Goal: Task Accomplishment & Management: Complete application form

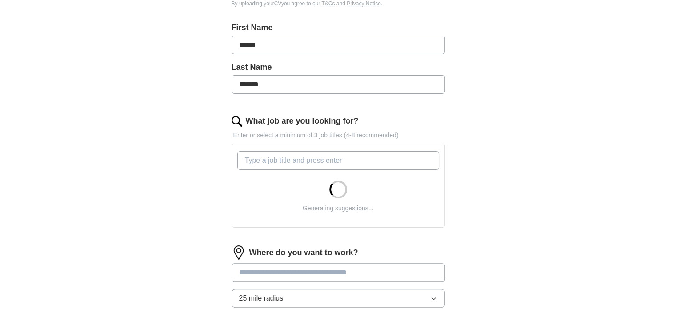
scroll to position [222, 0]
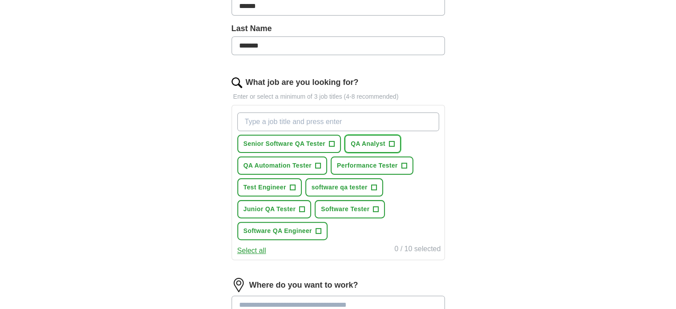
click at [393, 143] on span "+" at bounding box center [391, 143] width 5 height 7
click at [374, 186] on span "+" at bounding box center [373, 187] width 5 height 7
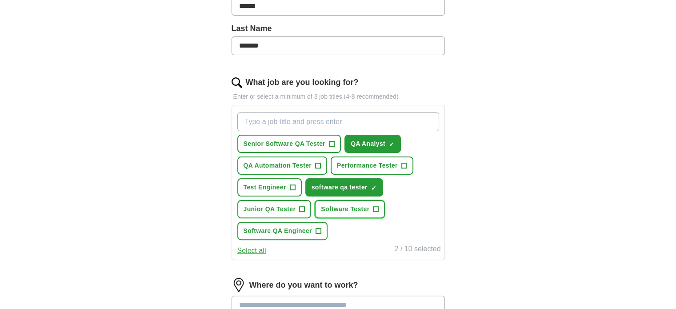
click at [373, 208] on span "+" at bounding box center [375, 209] width 5 height 7
click at [312, 229] on button "Software QA Engineer +" at bounding box center [282, 231] width 90 height 18
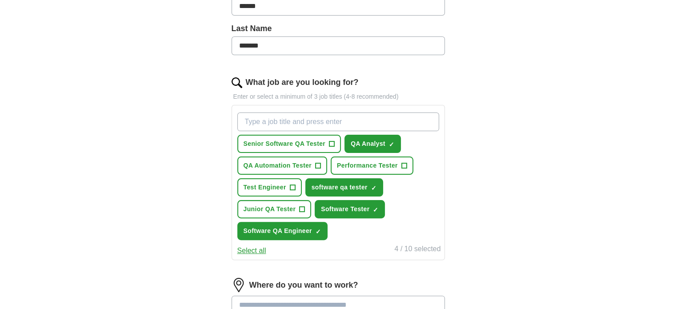
drag, startPoint x: 582, startPoint y: 237, endPoint x: 557, endPoint y: 216, distance: 33.2
click at [582, 237] on div "ApplyIQ Let ApplyIQ do the hard work of searching and applying for jobs. Just t…" at bounding box center [338, 129] width 569 height 648
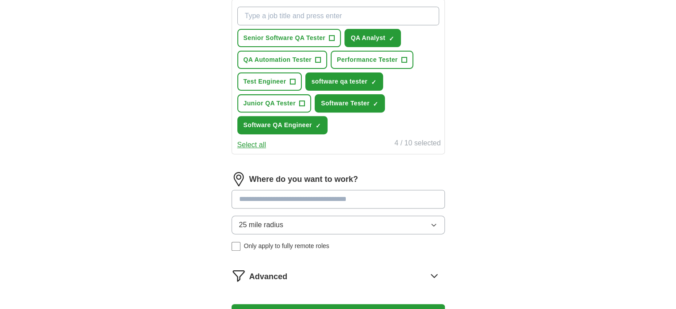
scroll to position [356, 0]
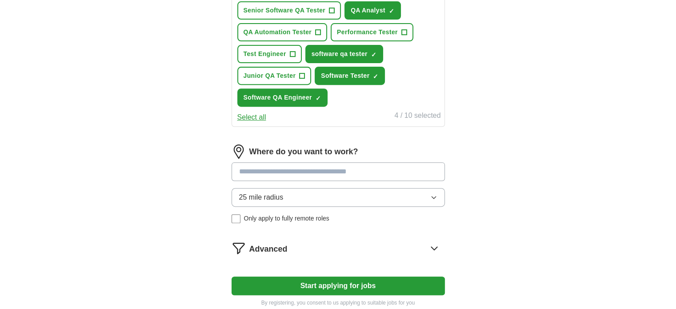
click at [416, 175] on input at bounding box center [338, 171] width 213 height 19
click at [235, 214] on div "25 mile radius Only apply to fully remote roles" at bounding box center [338, 205] width 213 height 35
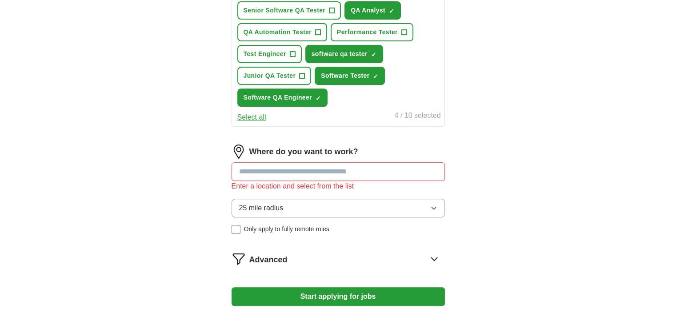
click at [281, 172] on input at bounding box center [338, 171] width 213 height 19
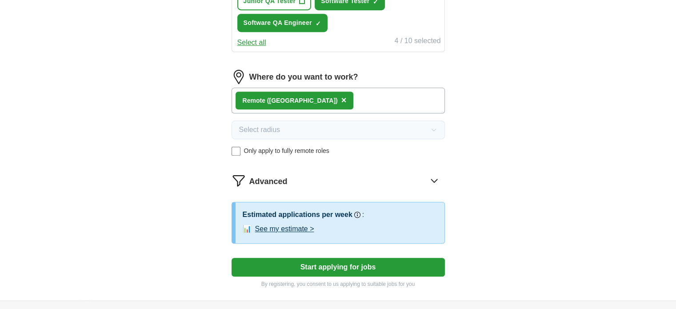
scroll to position [445, 0]
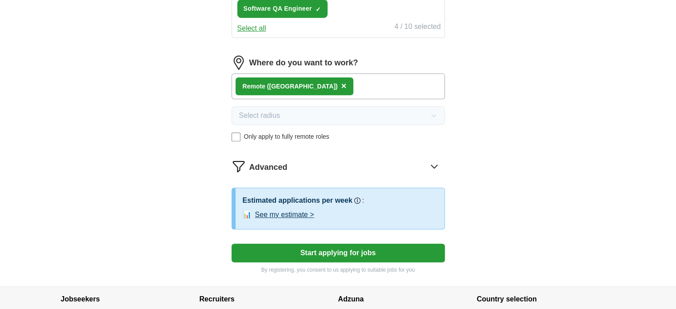
click at [272, 212] on button "See my estimate >" at bounding box center [284, 214] width 59 height 11
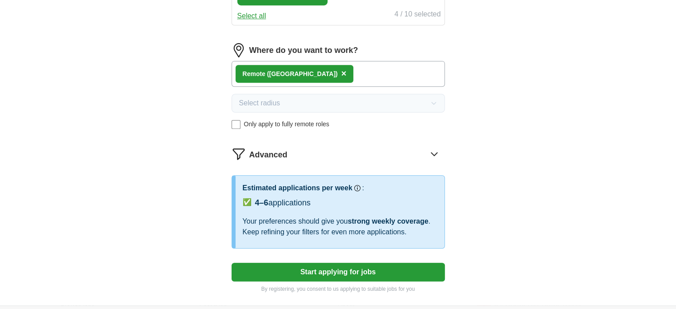
scroll to position [489, 0]
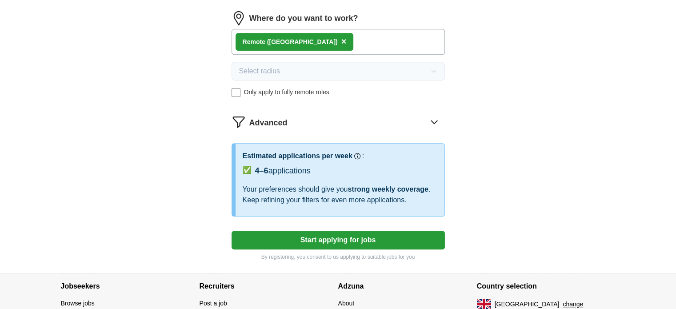
click at [308, 35] on div "Remote ([GEOGRAPHIC_DATA]) ×" at bounding box center [338, 42] width 213 height 26
click at [341, 39] on span "×" at bounding box center [343, 41] width 5 height 10
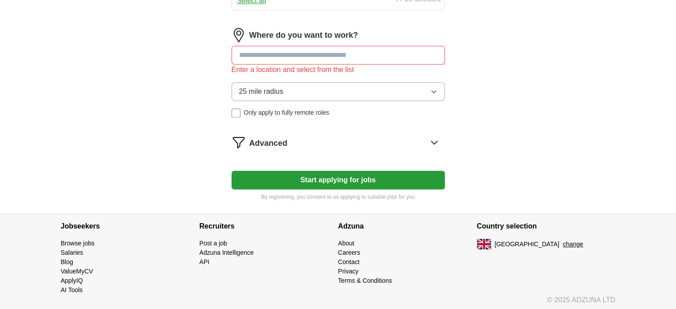
click at [292, 46] on input at bounding box center [338, 55] width 213 height 19
type input "******"
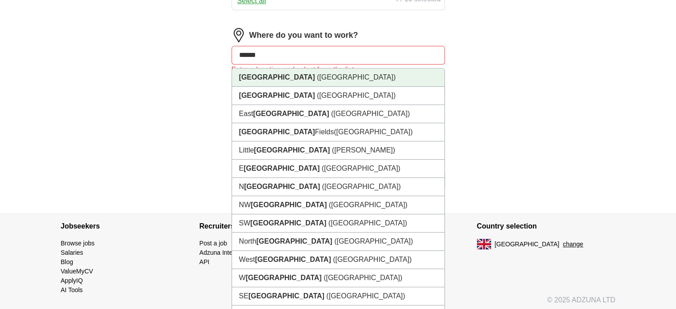
click at [317, 73] on span "([GEOGRAPHIC_DATA])" at bounding box center [356, 77] width 79 height 8
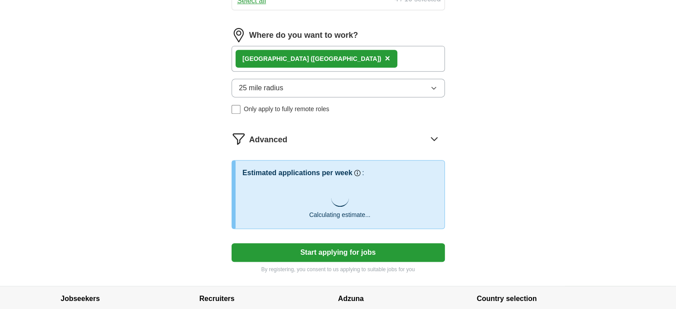
click at [324, 60] on div "[GEOGRAPHIC_DATA] ([GEOGRAPHIC_DATA]) ×" at bounding box center [338, 59] width 213 height 26
click at [304, 55] on div "[GEOGRAPHIC_DATA] ([GEOGRAPHIC_DATA]) ×" at bounding box center [338, 59] width 213 height 26
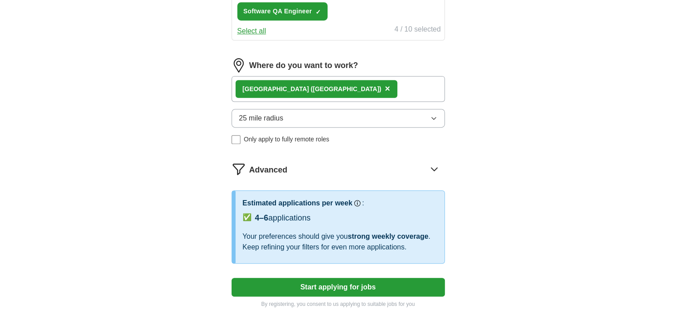
scroll to position [428, 0]
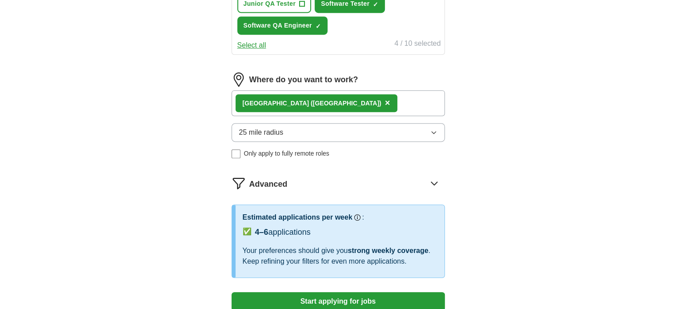
click at [320, 93] on div "[GEOGRAPHIC_DATA] ([GEOGRAPHIC_DATA]) ×" at bounding box center [338, 103] width 213 height 26
click at [319, 95] on div "[GEOGRAPHIC_DATA] ([GEOGRAPHIC_DATA]) ×" at bounding box center [338, 103] width 213 height 26
click at [236, 76] on img at bounding box center [239, 79] width 14 height 14
click at [320, 126] on button "25 mile radius" at bounding box center [338, 132] width 213 height 19
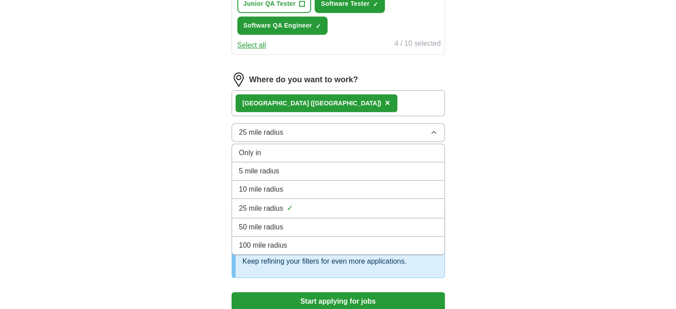
click at [281, 152] on div "Only in" at bounding box center [338, 153] width 198 height 11
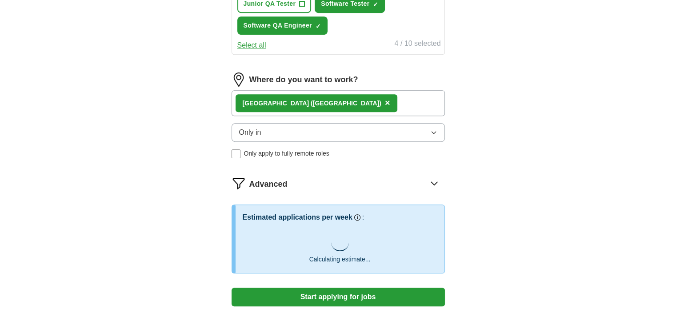
click at [385, 98] on span "×" at bounding box center [387, 103] width 5 height 10
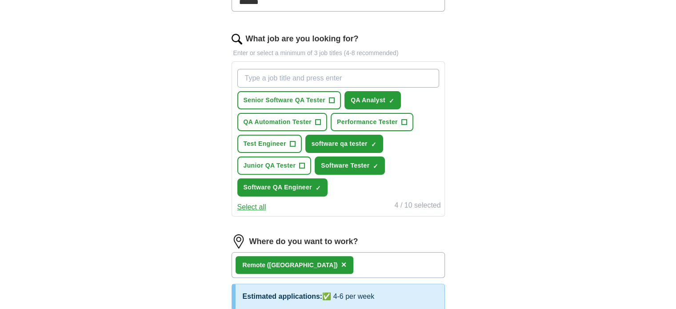
scroll to position [267, 0]
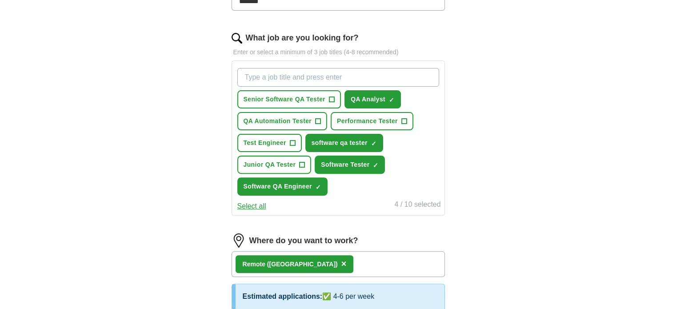
click at [248, 202] on button "Select all" at bounding box center [251, 206] width 29 height 11
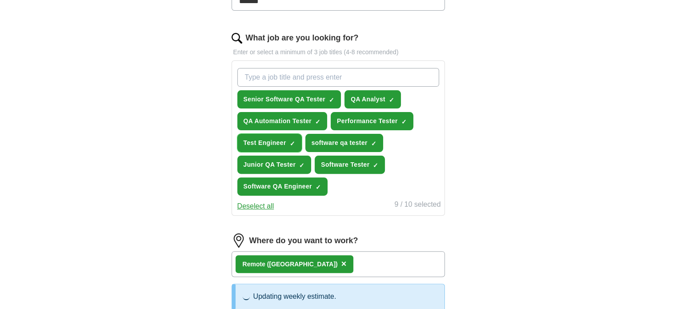
click at [283, 140] on span "Test Engineer" at bounding box center [265, 142] width 43 height 9
click at [379, 116] on span "Performance Tester" at bounding box center [367, 120] width 61 height 9
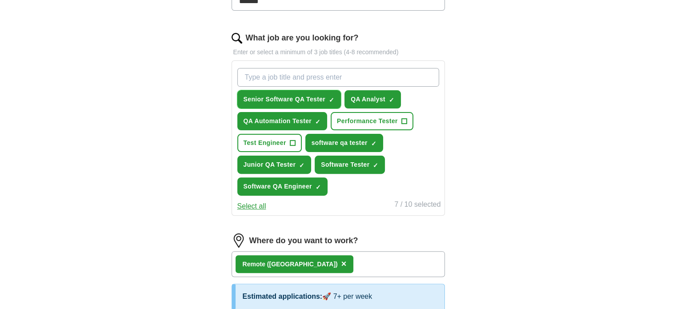
click at [303, 102] on span "Senior Software QA Tester" at bounding box center [285, 99] width 82 height 9
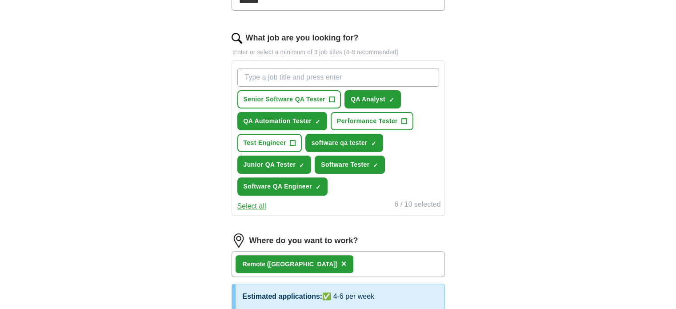
click at [161, 191] on div "ApplyIQ Let ApplyIQ do the hard work of searching and applying for jobs. Just t…" at bounding box center [338, 140] width 569 height 761
click at [284, 114] on button "QA Automation Tester ✓ ×" at bounding box center [282, 121] width 90 height 18
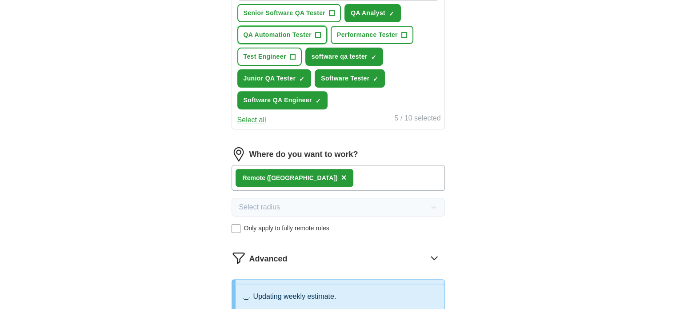
scroll to position [400, 0]
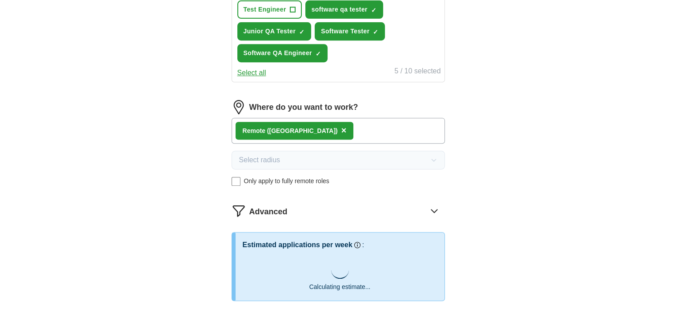
click at [341, 128] on span "×" at bounding box center [343, 130] width 5 height 10
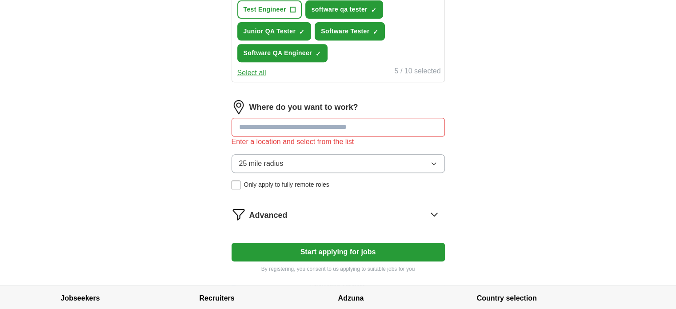
click at [372, 128] on input at bounding box center [338, 127] width 213 height 19
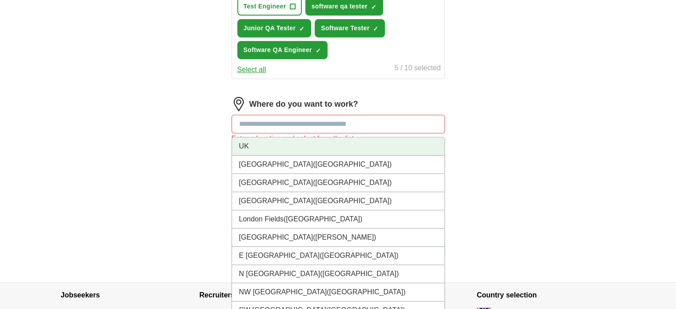
scroll to position [369, 0]
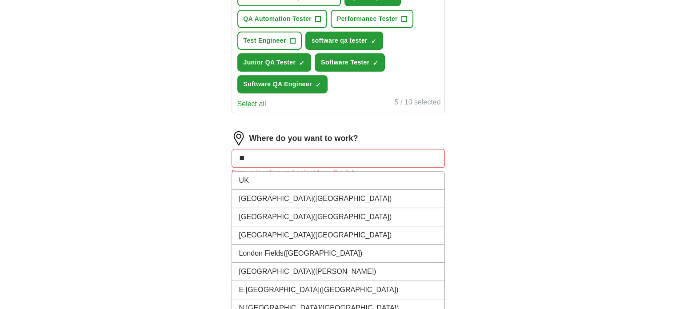
type input "*"
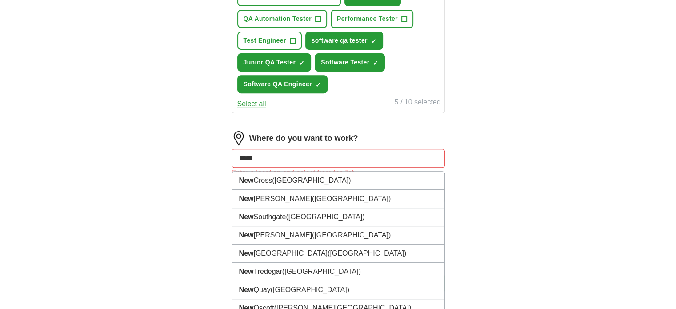
type input "******"
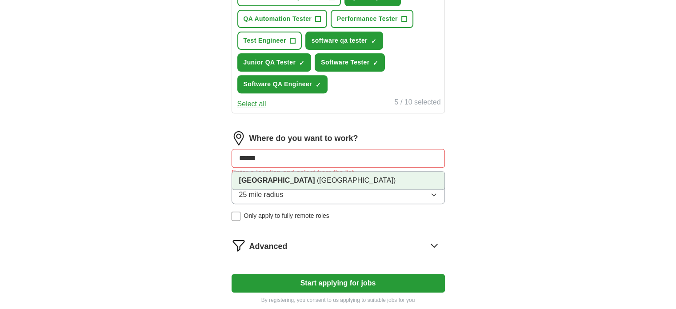
click at [317, 177] on span "([GEOGRAPHIC_DATA])" at bounding box center [356, 180] width 79 height 8
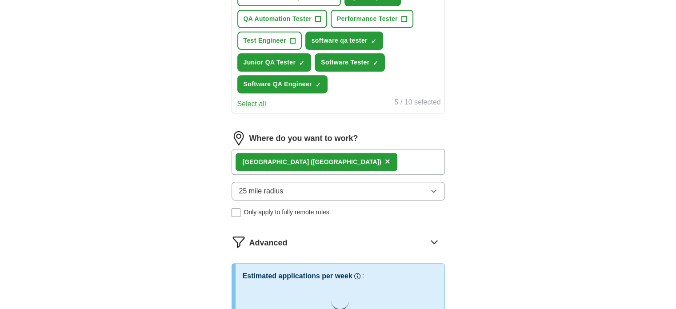
click at [437, 184] on button "25 mile radius" at bounding box center [338, 191] width 213 height 19
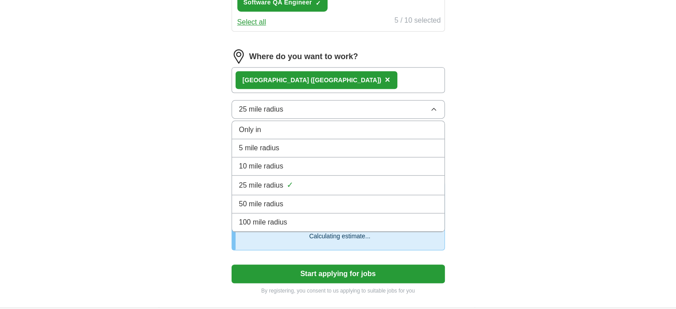
scroll to position [458, 0]
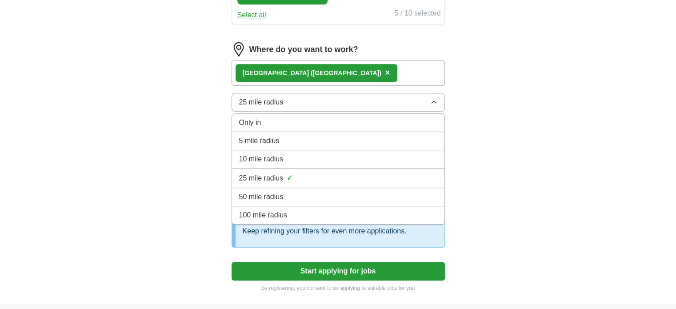
click at [290, 211] on div "100 mile radius" at bounding box center [338, 215] width 198 height 11
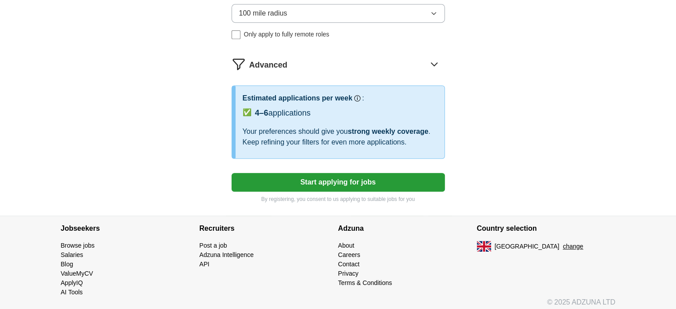
scroll to position [549, 0]
